Goal: Book appointment/travel/reservation

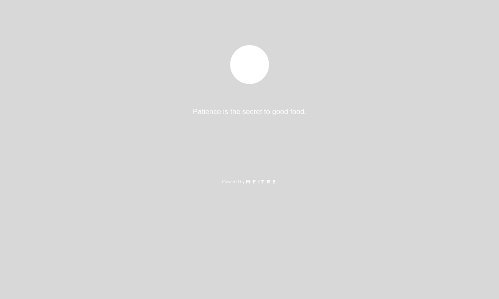
select select "es"
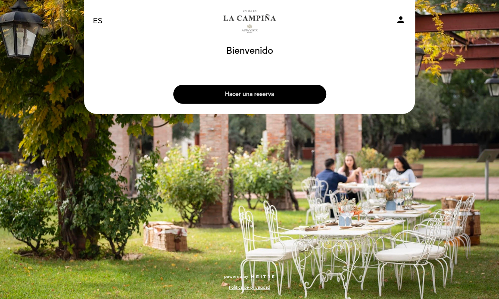
click at [237, 96] on button "Hacer una reserva" at bounding box center [249, 94] width 153 height 19
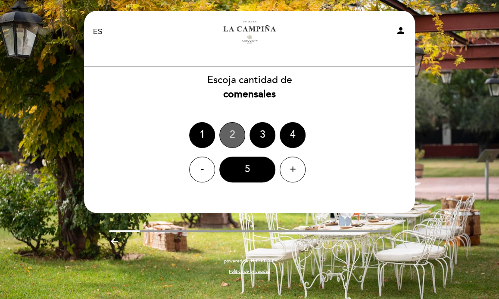
click at [229, 134] on div "2" at bounding box center [232, 135] width 26 height 26
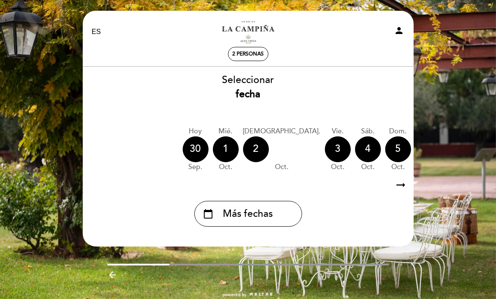
click at [401, 184] on icon "arrow_right_alt" at bounding box center [401, 185] width 13 height 19
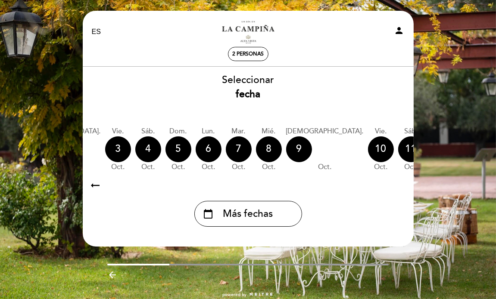
scroll to position [0, 251]
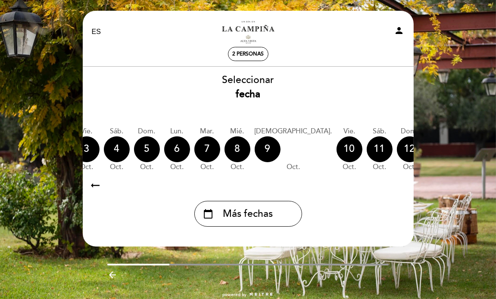
click at [401, 184] on icon "arrow_right_alt" at bounding box center [401, 185] width 13 height 19
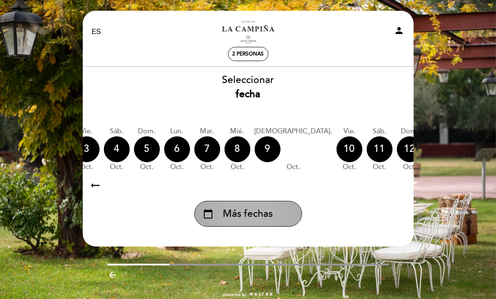
click at [258, 213] on span "Más fechas" at bounding box center [248, 214] width 50 height 14
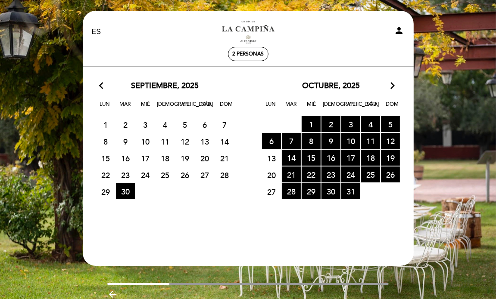
click at [292, 172] on span "21 RESERVAS DISPONIBLES" at bounding box center [291, 175] width 19 height 16
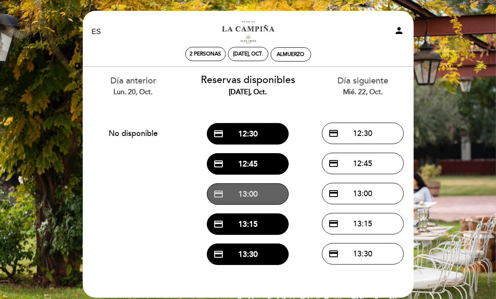
click at [247, 193] on button "credit_card 13:00" at bounding box center [248, 195] width 82 height 22
